Goal: Information Seeking & Learning: Learn about a topic

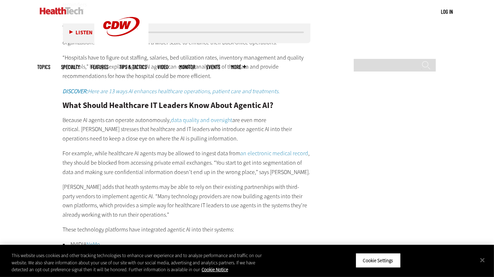
click at [257, 127] on p "Because AI agents can operate autonomously, data quality and oversight are even…" at bounding box center [187, 130] width 248 height 28
click at [109, 129] on p "Because AI agents can operate autonomously, data quality and oversight are even…" at bounding box center [187, 130] width 248 height 28
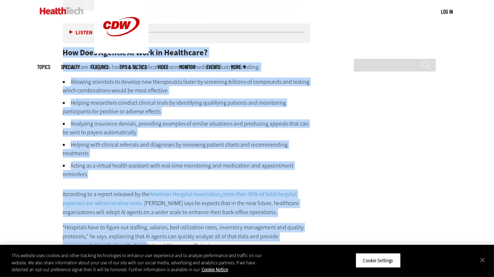
scroll to position [1044, 0]
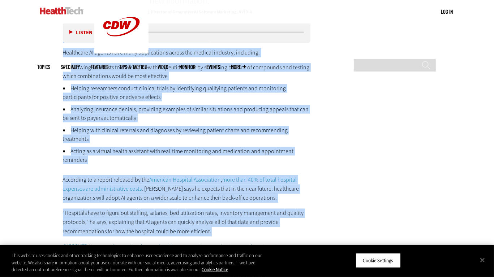
drag, startPoint x: 63, startPoint y: 67, endPoint x: 214, endPoint y: 234, distance: 225.7
click at [214, 234] on div "How Does Agentic AI Work in Healthcare? Healthcare AI agents have many applicat…" at bounding box center [187, 263] width 248 height 458
copy div "How Does Agentic AI Work in Healthcare? Healthcare AI agents have many applicat…"
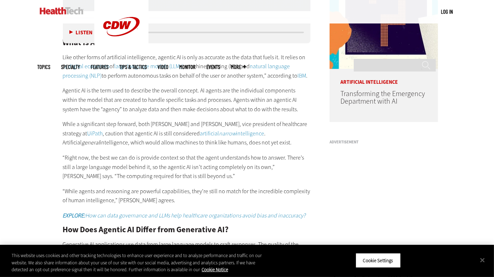
scroll to position [494, 0]
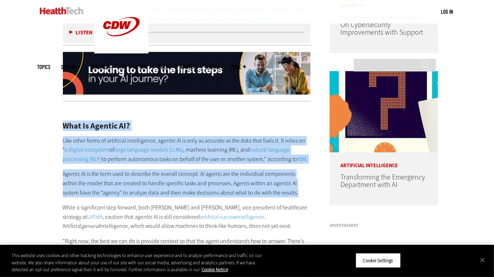
drag, startPoint x: 63, startPoint y: 123, endPoint x: 283, endPoint y: 192, distance: 230.9
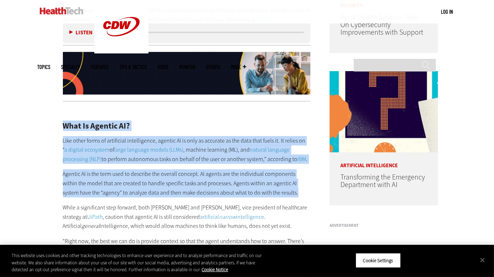
copy div "What Is Agentic AI? Like other forms of artificial intelligence, agentic AI is …"
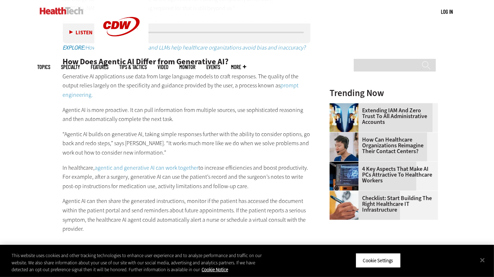
scroll to position [746, 0]
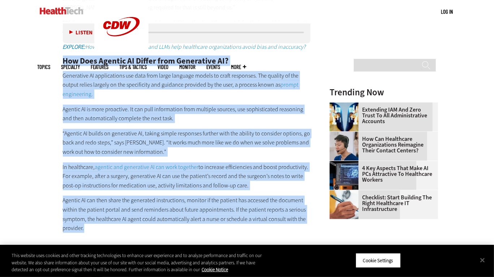
drag, startPoint x: 64, startPoint y: 59, endPoint x: 130, endPoint y: 226, distance: 179.2
click at [130, 226] on div "What Is Agentic AI? Like other forms of artificial intelligence, agentic AI is …" at bounding box center [187, 44] width 248 height 378
copy div "How Does Agentic AI Differ from Generative AI? Generative AI applications use d…"
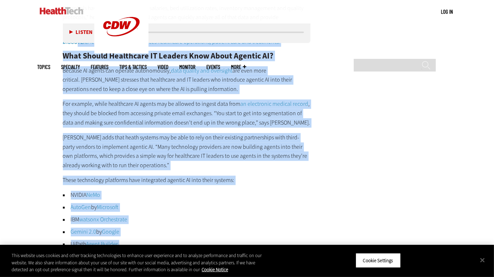
scroll to position [1235, 0]
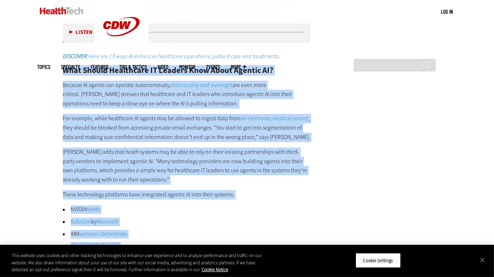
drag, startPoint x: 240, startPoint y: 197, endPoint x: 63, endPoint y: 71, distance: 217.2
click at [63, 71] on div "How Does Agentic AI Work in Healthcare? Healthcare AI agents have many applicat…" at bounding box center [187, 73] width 248 height 458
copy div "What Should Healthcare IT Leaders Know About Agentic AI? Because AI agents can …"
click at [262, 227] on ul "NVIDIA NeMo AutoGen by Microsoft IBM watsonx Orchestrate Gemini 2.0 by Google U…" at bounding box center [187, 234] width 248 height 58
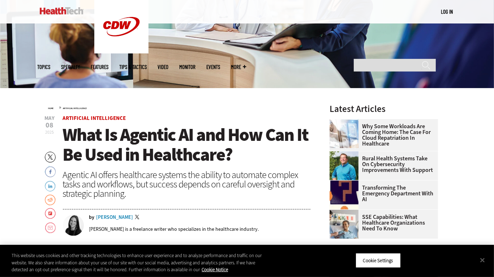
scroll to position [0, 0]
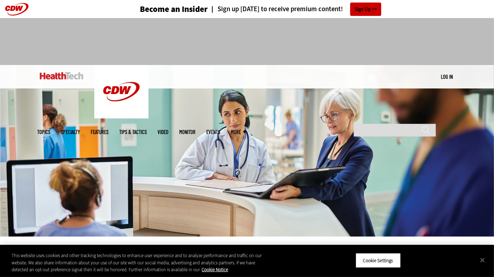
click at [109, 129] on link "Features" at bounding box center [100, 131] width 18 height 5
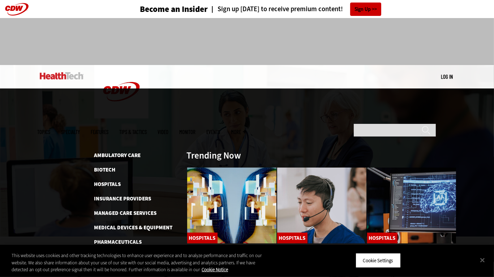
click at [117, 267] on link "Rural Healthcare" at bounding box center [118, 270] width 48 height 7
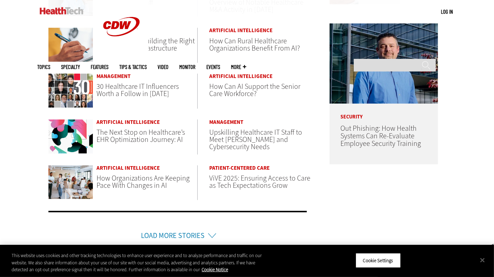
scroll to position [354, 0]
click at [154, 133] on span "The Next Stop on Healthcare’s EHR Optimization Journey: AI" at bounding box center [140, 135] width 88 height 17
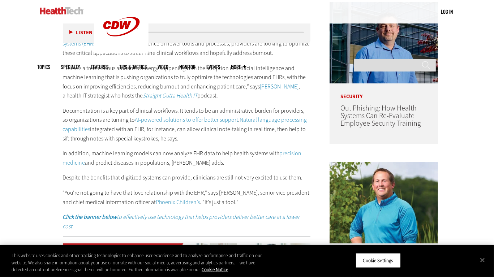
scroll to position [401, 0]
